Goal: Find specific page/section: Find specific page/section

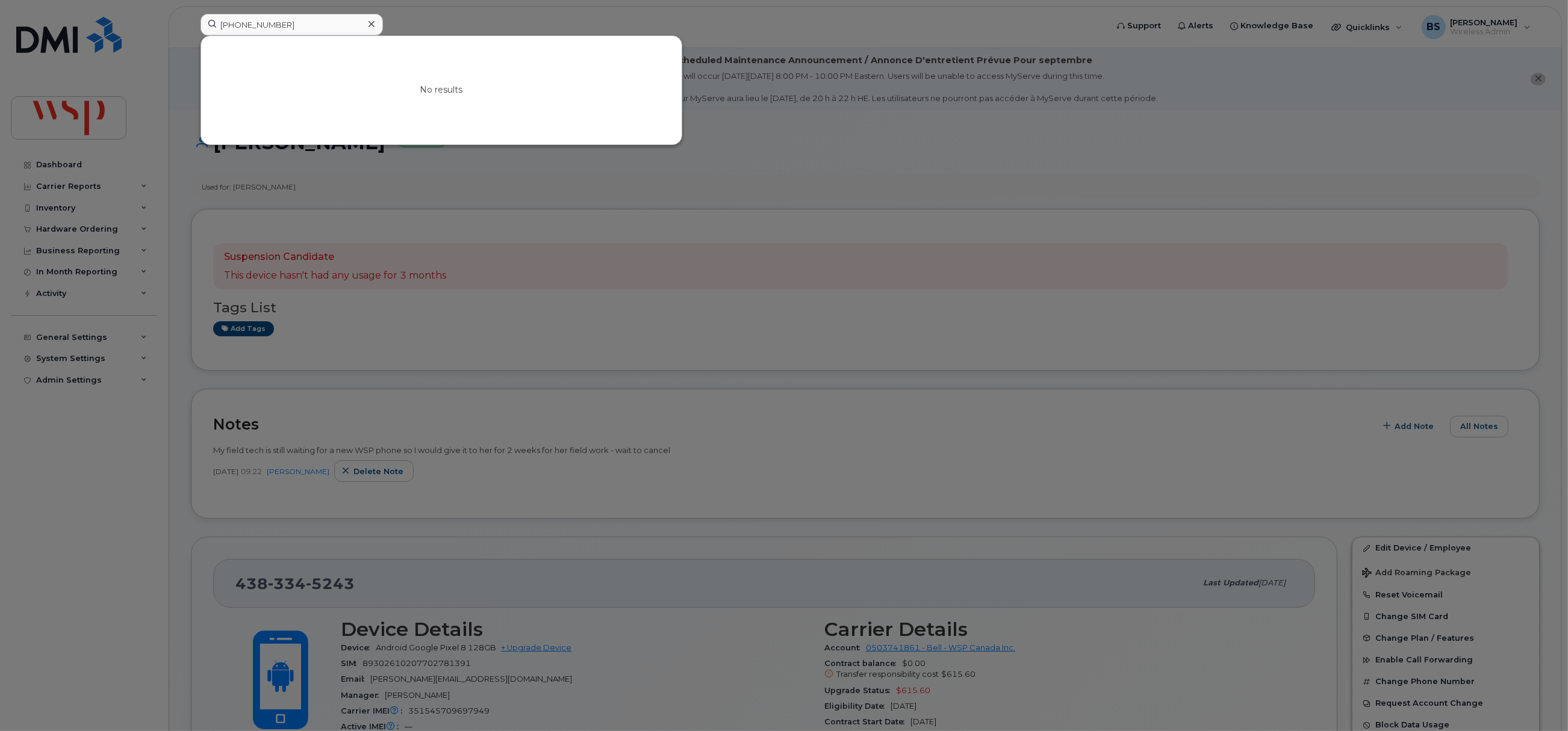
drag, startPoint x: 321, startPoint y: 11, endPoint x: 168, endPoint y: 22, distance: 153.4
click at [159, 12] on div at bounding box center [784, 366] width 1568 height 731
click at [298, 27] on input "[PHONE_NUMBER]" at bounding box center [292, 24] width 183 height 21
drag, startPoint x: 263, startPoint y: 32, endPoint x: 147, endPoint y: 30, distance: 116.0
click at [190, 31] on div "416-358-7327 No results" at bounding box center [649, 26] width 918 height 26
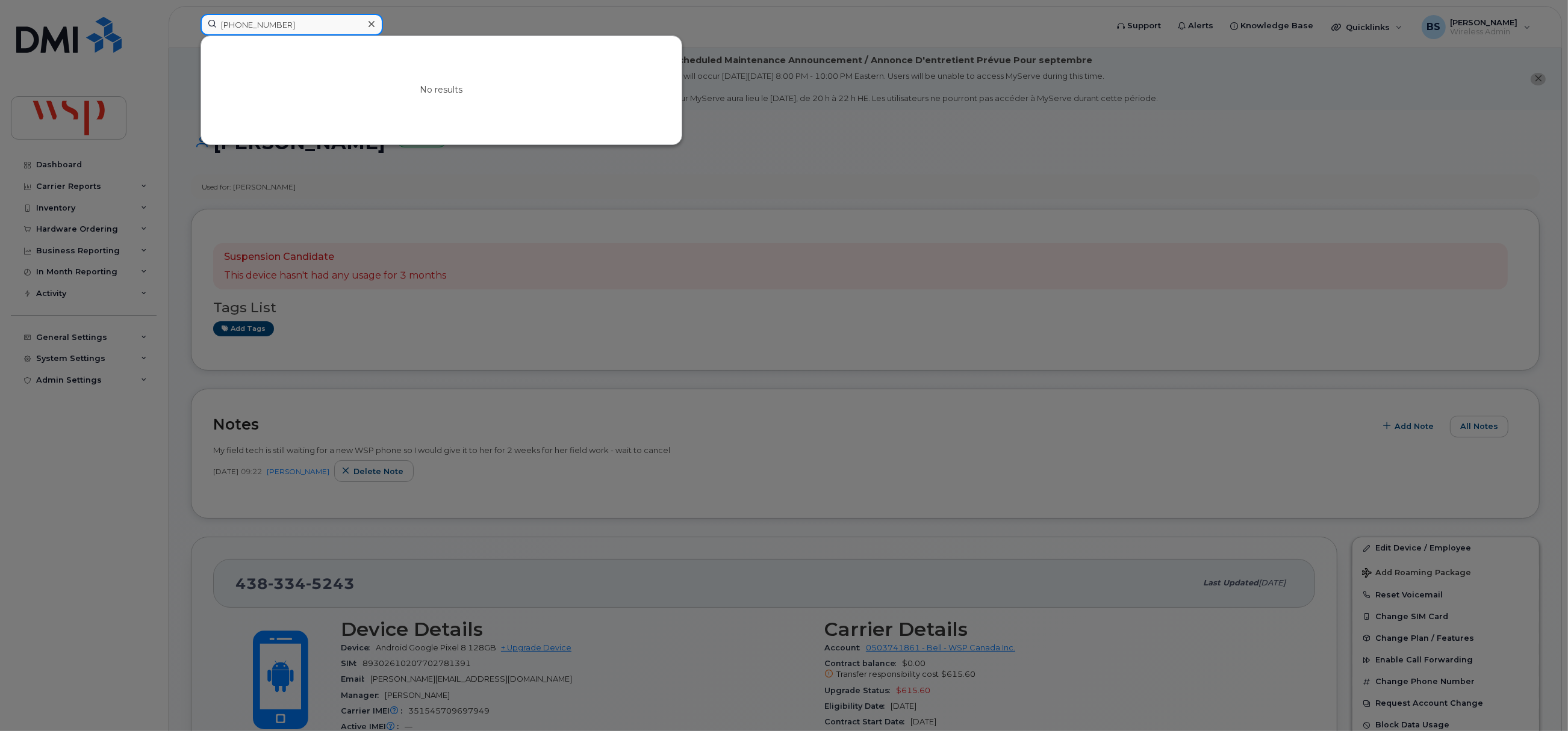
paste input "Chen Naden , Faye <Faye.ChenNaden@wsp.com>"
drag, startPoint x: 261, startPoint y: 23, endPoint x: 234, endPoint y: 128, distance: 108.4
click at [190, 26] on div "Chen Naden , Faye <Faye.ChenNaden@wsp.com> No results" at bounding box center [649, 26] width 918 height 26
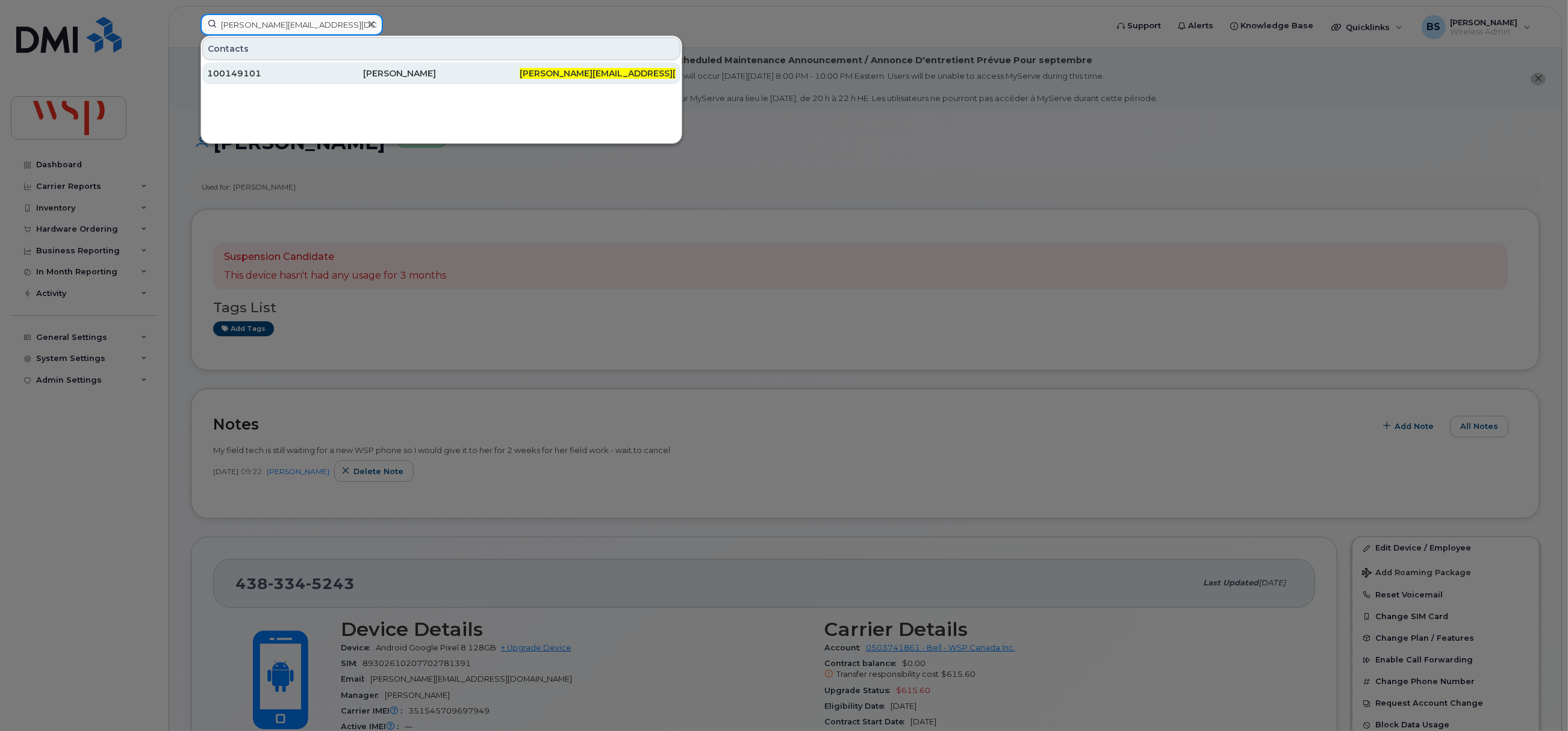
type input "[PERSON_NAME][EMAIL_ADDRESS][DOMAIN_NAME]"
click at [413, 69] on div "[PERSON_NAME]" at bounding box center [440, 73] width 156 height 12
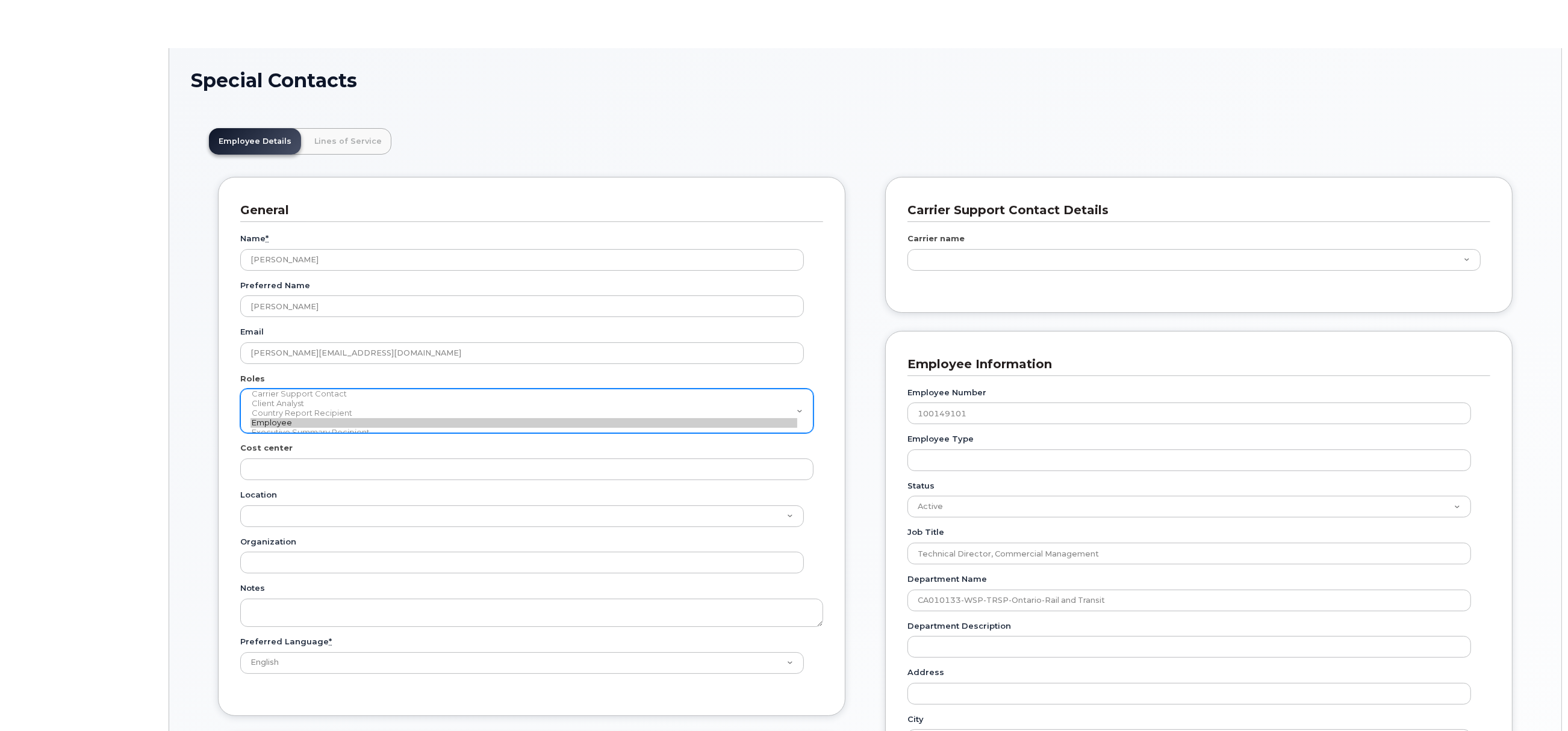
scroll to position [36, 0]
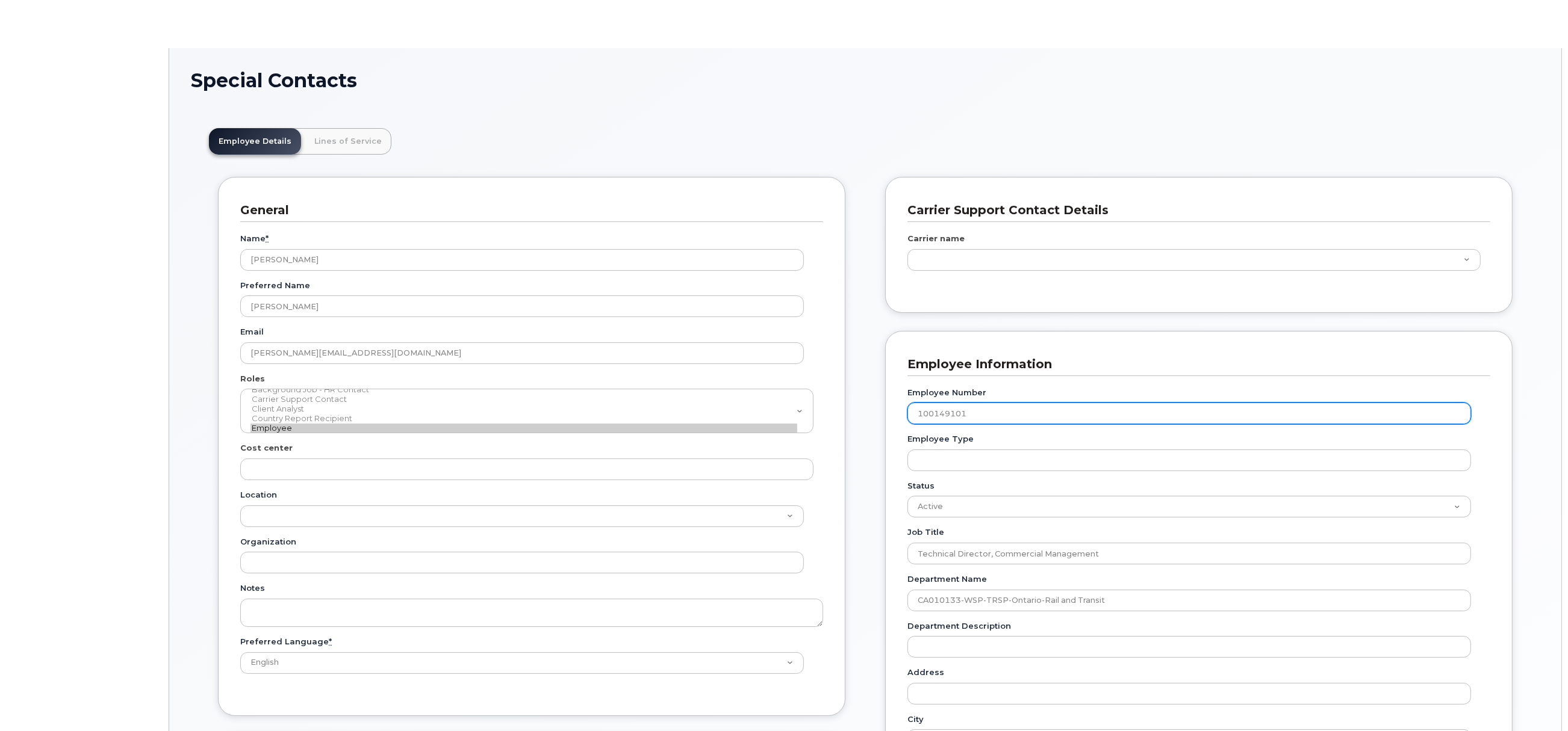
click at [934, 417] on input "100149101" at bounding box center [1189, 413] width 564 height 21
type input "5769868"
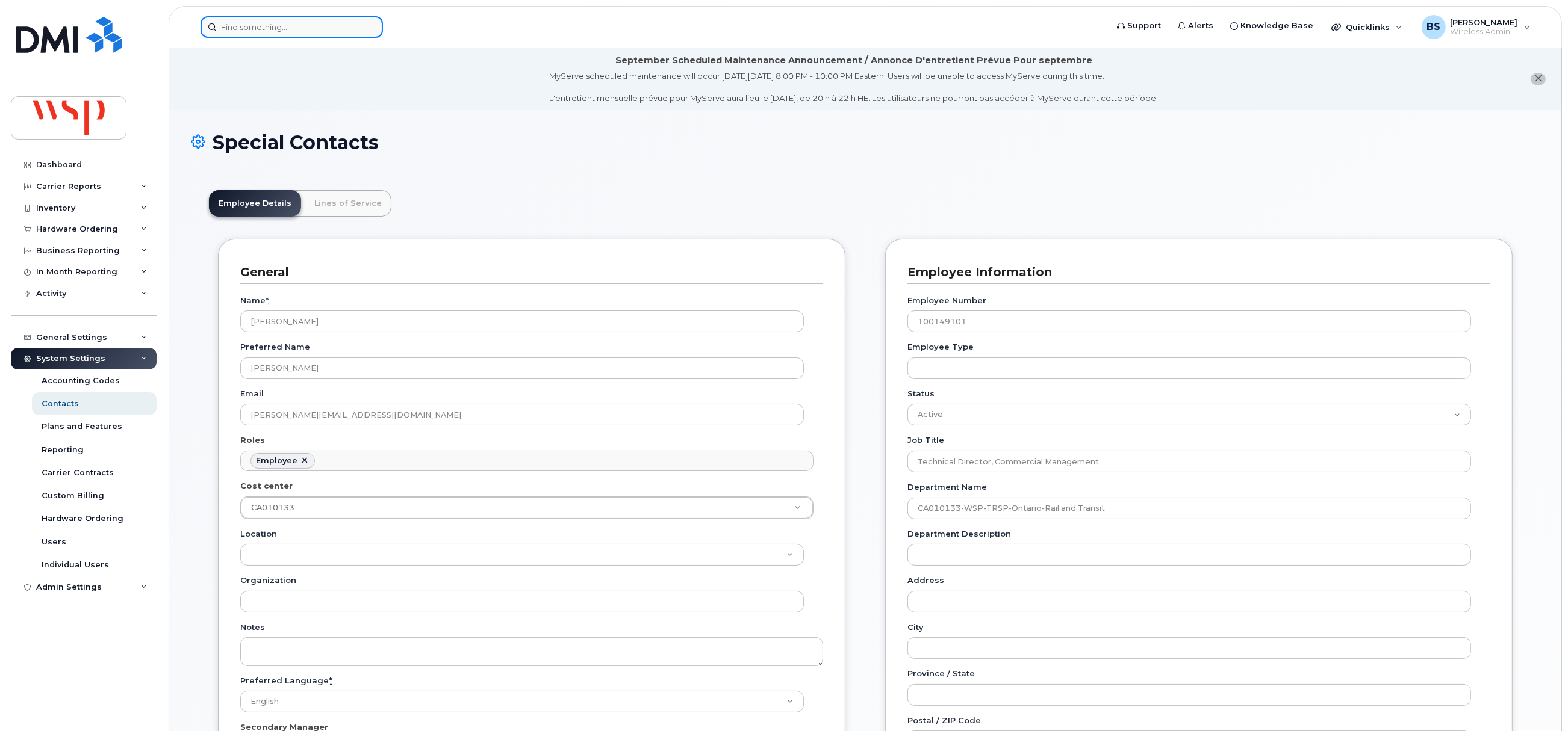
click at [264, 31] on input at bounding box center [292, 26] width 183 height 21
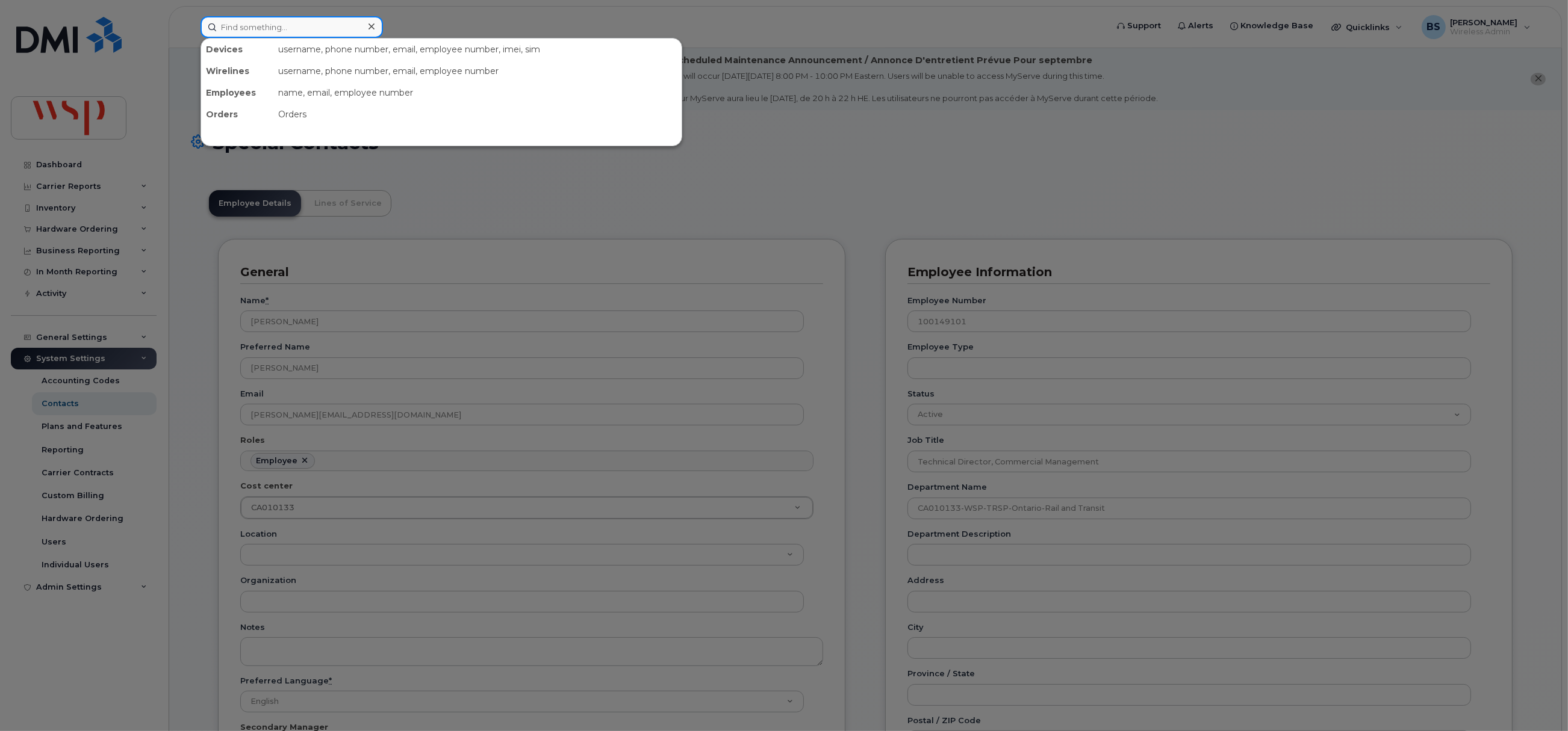
paste input "100149101"
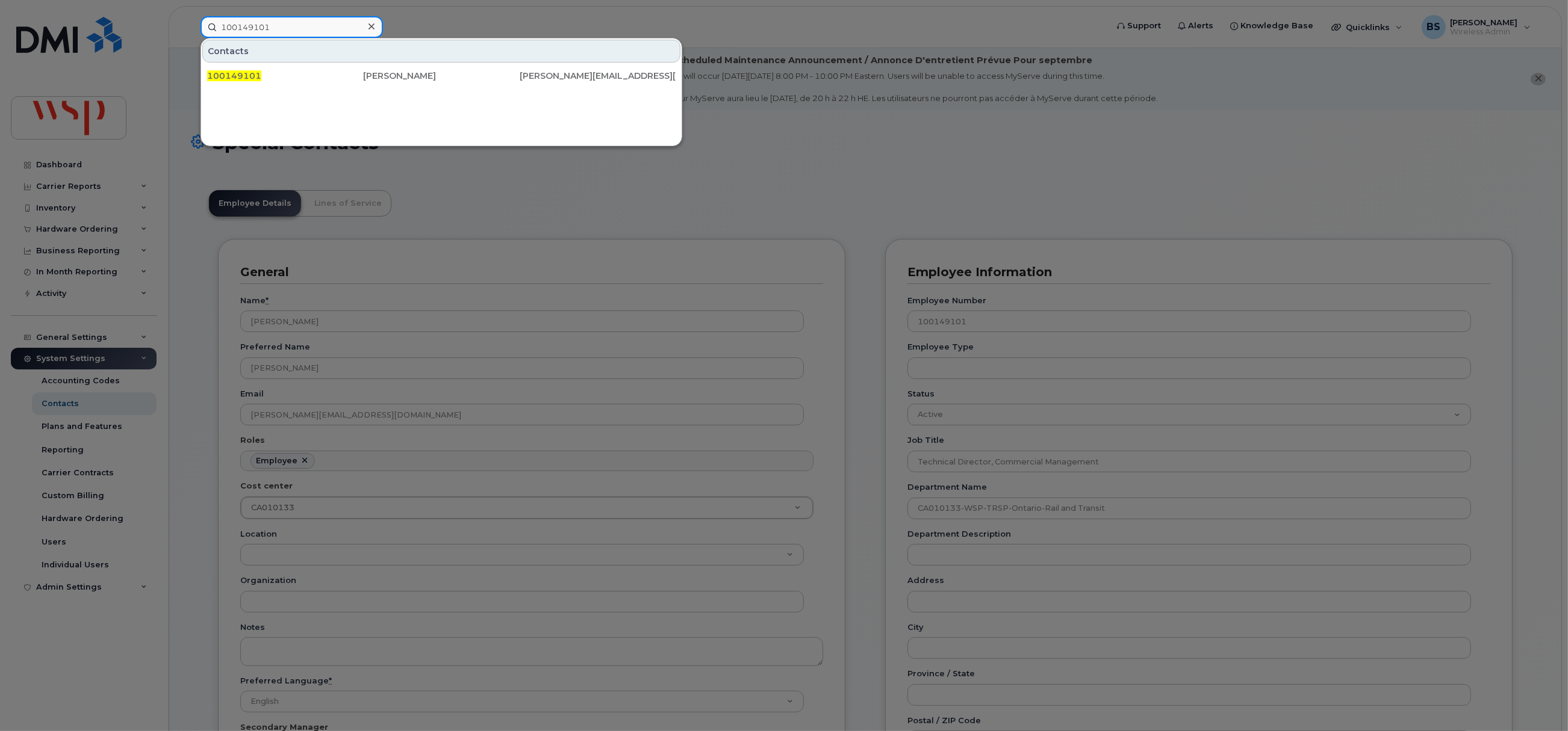
drag, startPoint x: 293, startPoint y: 21, endPoint x: 162, endPoint y: 24, distance: 131.0
click at [190, 24] on div "100149101 Contacts 100149101 [PERSON_NAME] Naden [EMAIL_ADDRESS][DOMAIN_NAME]" at bounding box center [649, 26] width 918 height 21
paste input "[PHONE_NUMBER]"
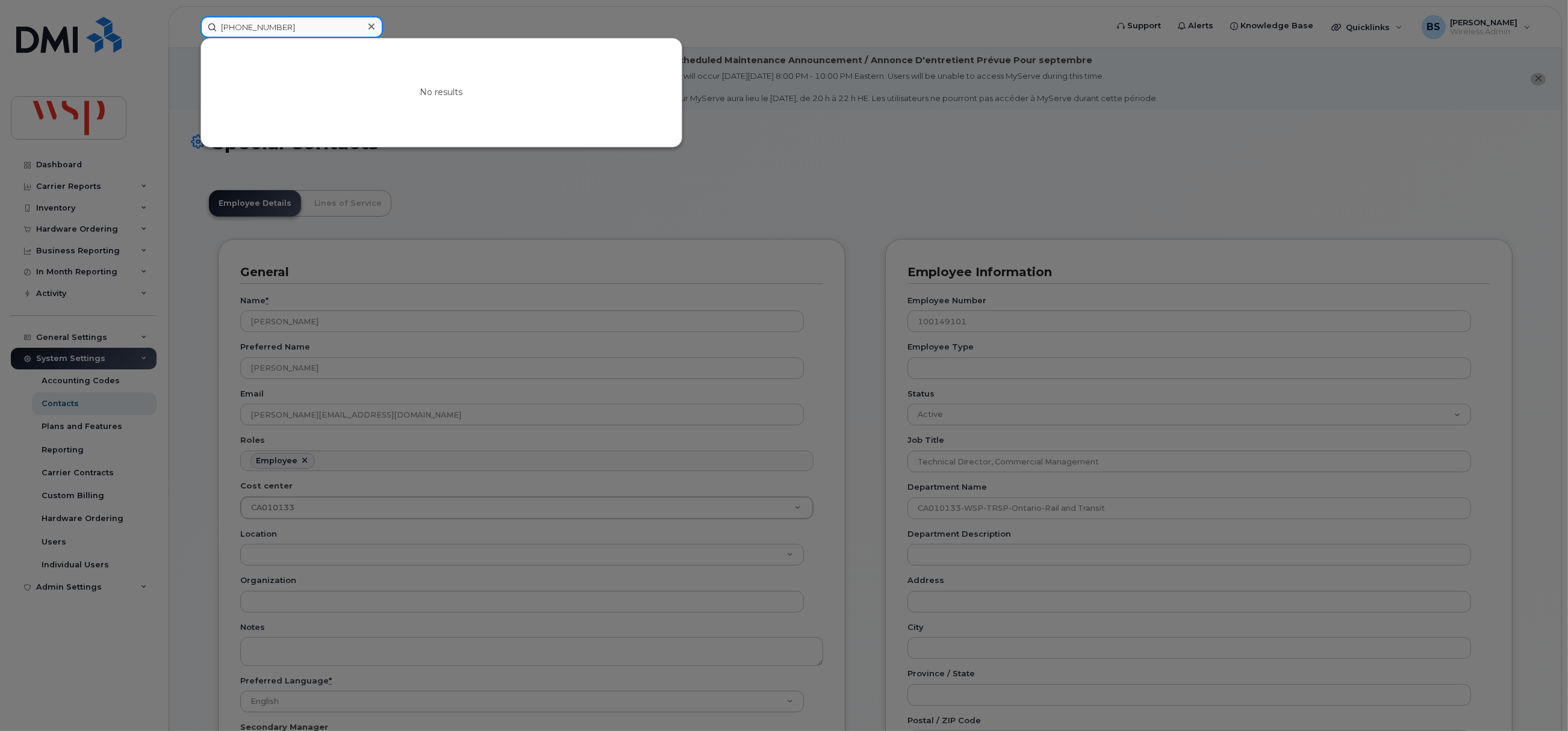
type input "[PHONE_NUMBER]"
